Goal: Information Seeking & Learning: Learn about a topic

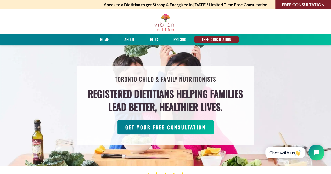
click at [179, 36] on link "PRICING" at bounding box center [180, 40] width 16 height 8
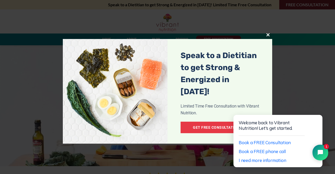
click at [268, 34] on span at bounding box center [268, 34] width 8 height 3
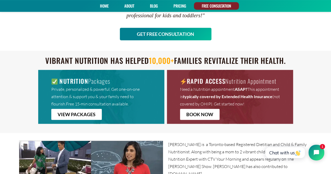
scroll to position [203, 0]
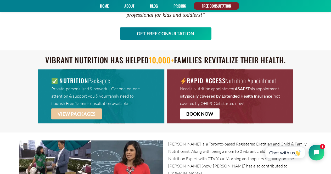
click at [89, 114] on span "VIEW PACKAGES" at bounding box center [77, 114] width 38 height 5
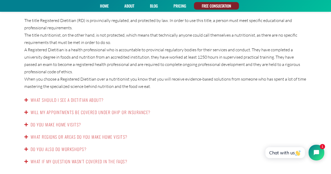
scroll to position [861, 0]
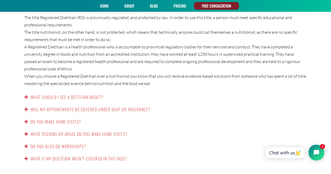
click at [105, 106] on link "Will my appointments be covered under OHIP or insurance?" at bounding box center [91, 109] width 120 height 6
